Goal: Find specific page/section: Find specific page/section

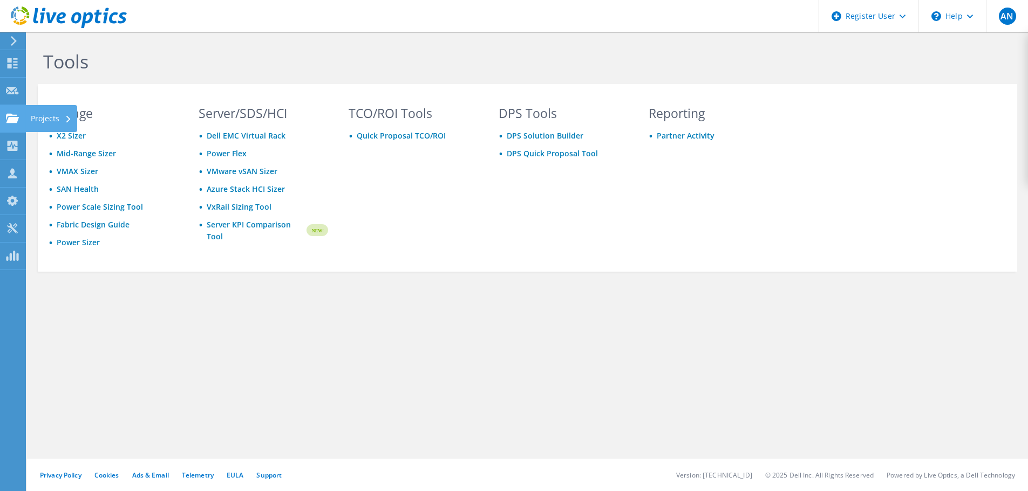
click at [11, 118] on use at bounding box center [12, 117] width 13 height 9
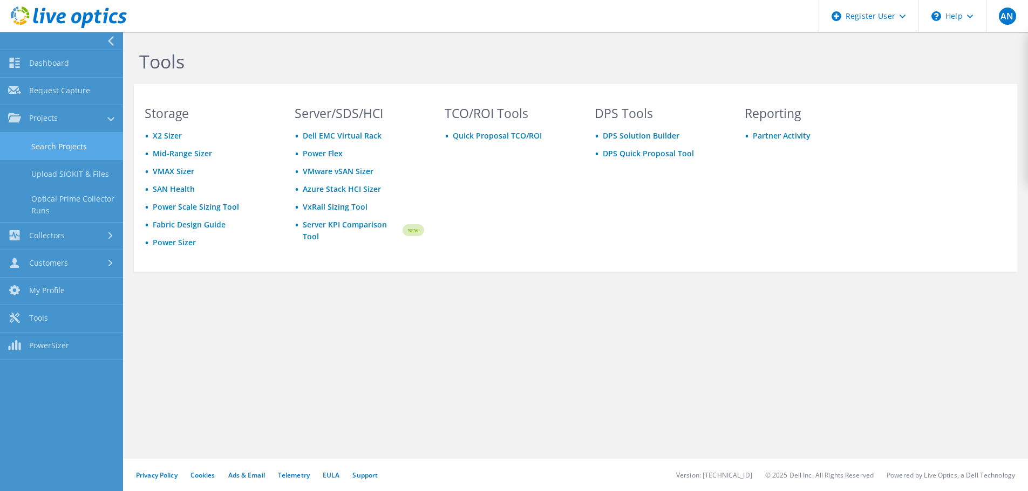
click at [65, 153] on link "Search Projects" at bounding box center [61, 147] width 123 height 28
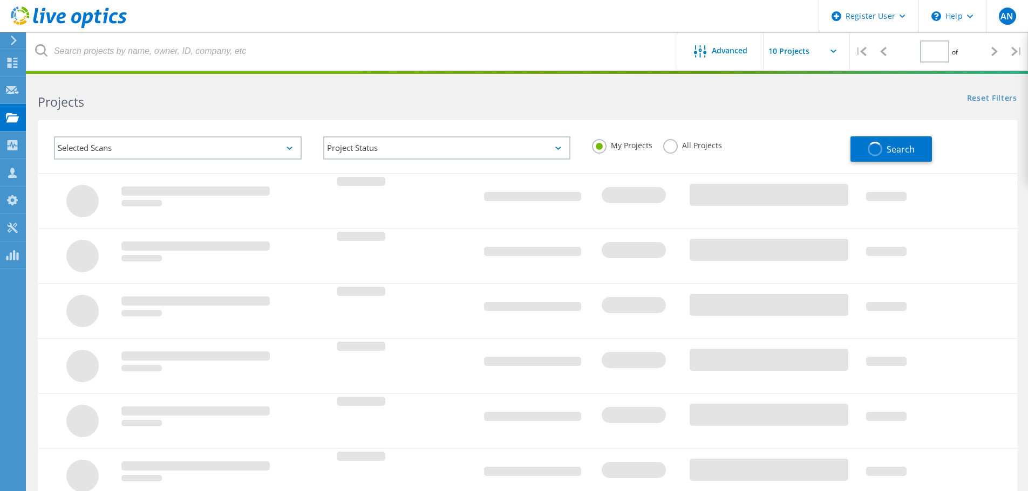
type input "1"
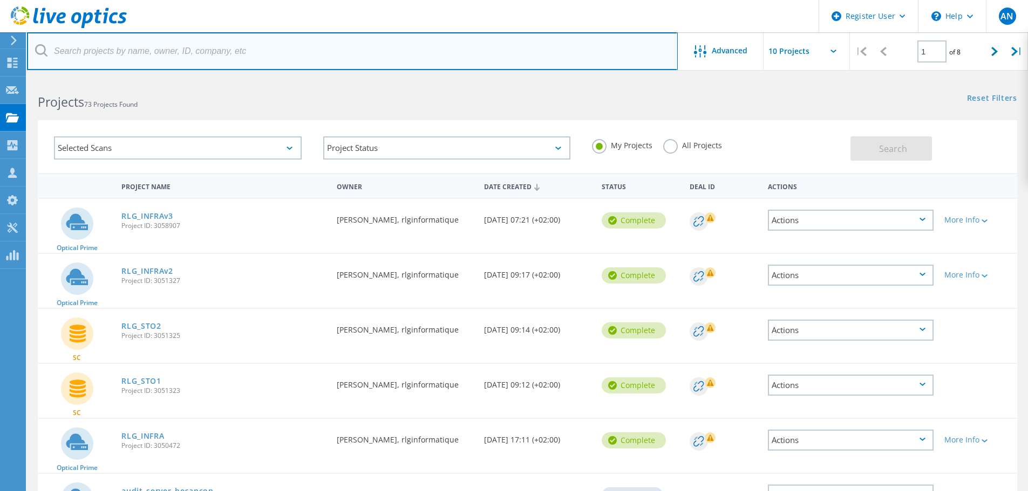
click at [118, 46] on input "text" at bounding box center [352, 51] width 651 height 38
click at [218, 51] on input "text" at bounding box center [352, 51] width 651 height 38
paste input "hemmerlin"
type input "hemmerlin"
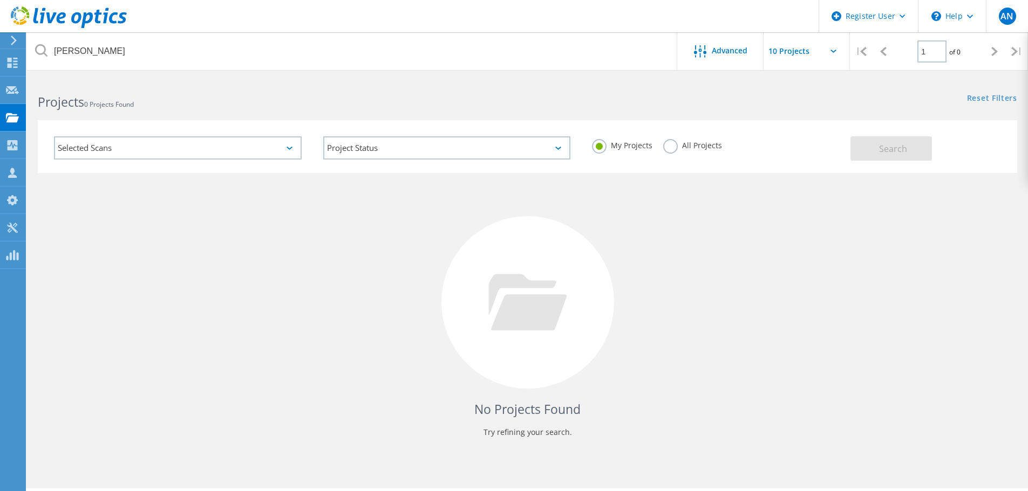
click at [669, 149] on label "All Projects" at bounding box center [692, 144] width 59 height 10
click at [0, 0] on input "All Projects" at bounding box center [0, 0] width 0 height 0
click at [591, 149] on div "My Projects All Projects" at bounding box center [715, 146] width 269 height 40
click at [596, 149] on label "My Projects" at bounding box center [622, 144] width 60 height 10
click at [0, 0] on input "My Projects" at bounding box center [0, 0] width 0 height 0
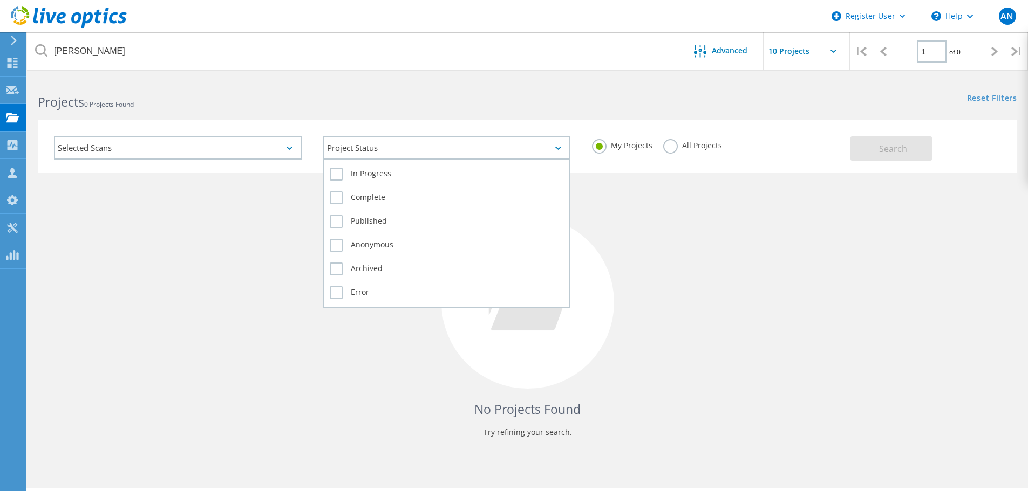
click at [368, 154] on div "Project Status" at bounding box center [447, 147] width 248 height 23
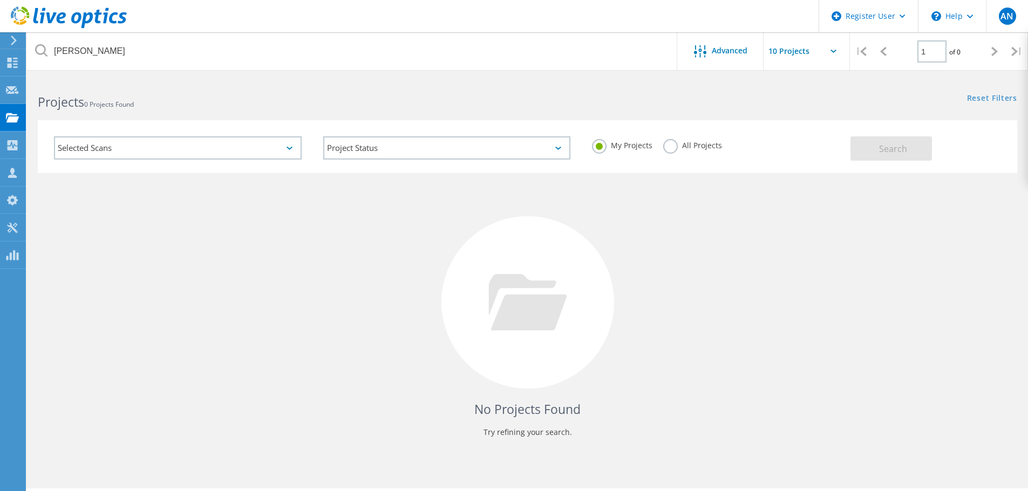
click at [237, 145] on div "Selected Scans" at bounding box center [178, 147] width 248 height 23
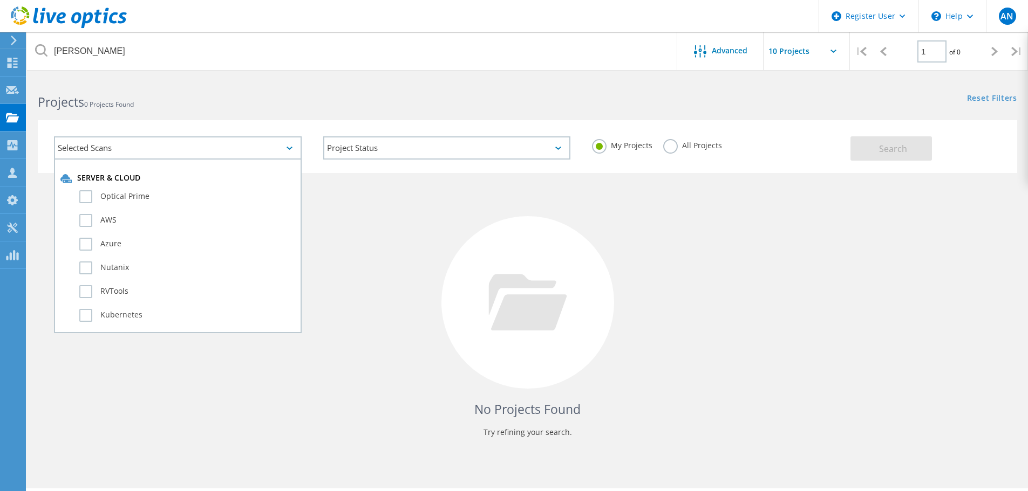
click at [256, 107] on h2 "Projects 0 Projects Found" at bounding box center [277, 102] width 478 height 18
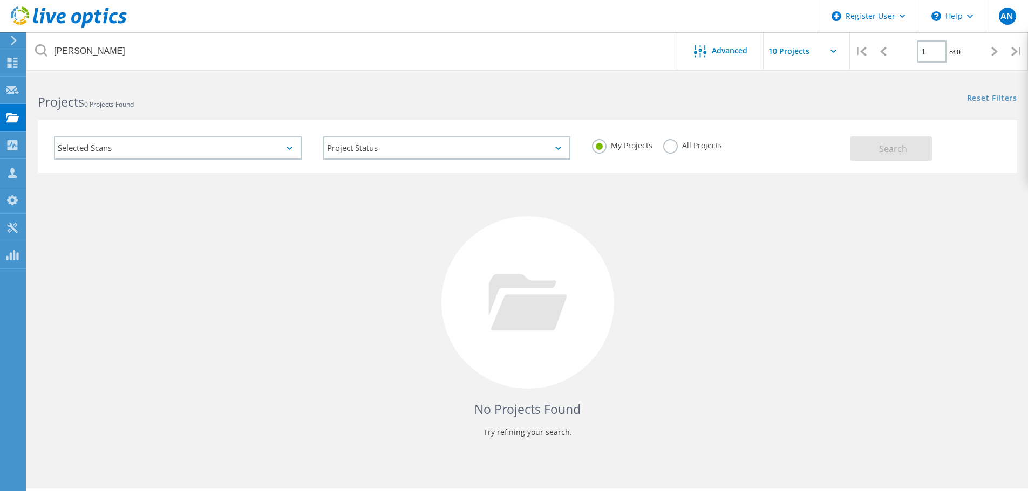
click at [670, 149] on label "All Projects" at bounding box center [692, 144] width 59 height 10
click at [0, 0] on input "All Projects" at bounding box center [0, 0] width 0 height 0
click at [886, 152] on span "Search" at bounding box center [893, 149] width 28 height 12
